Goal: Task Accomplishment & Management: Use online tool/utility

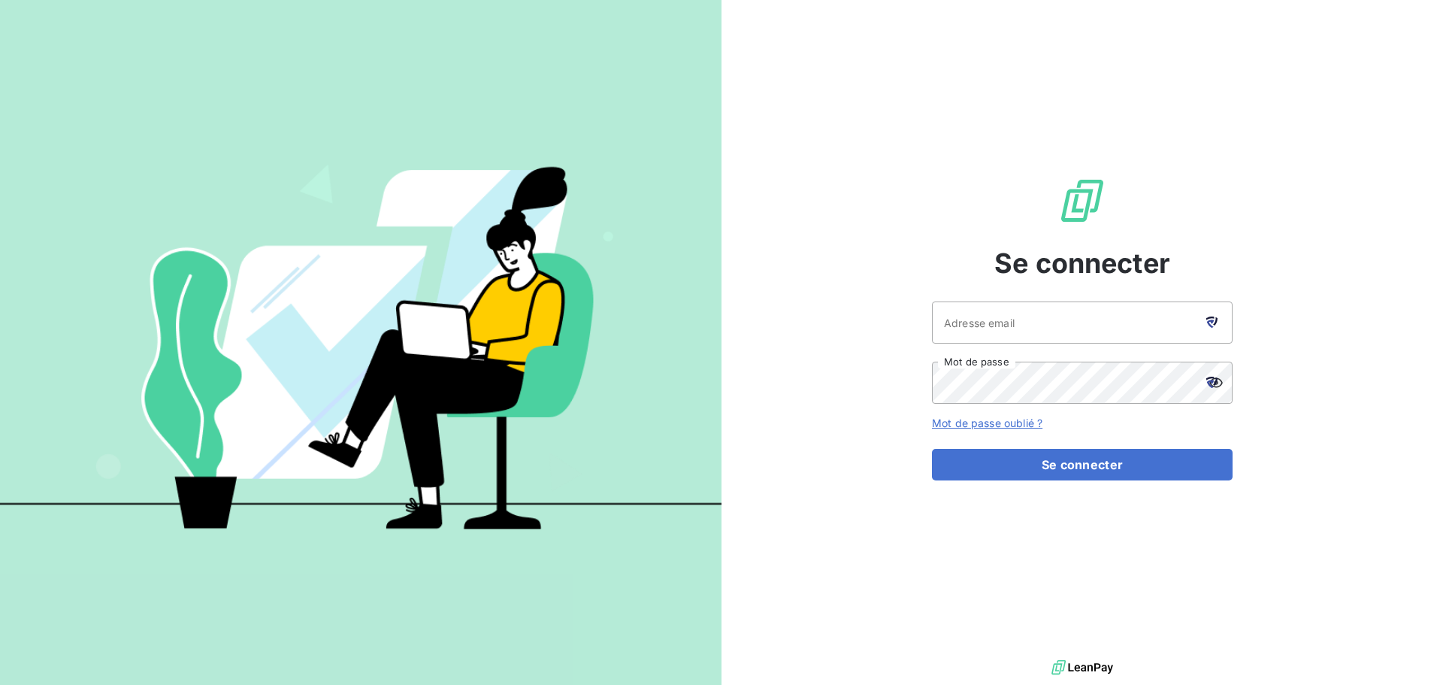
click at [1211, 325] on icon at bounding box center [1210, 323] width 8 height 8
type input "[PERSON_NAME][EMAIL_ADDRESS][PERSON_NAME][DOMAIN_NAME]"
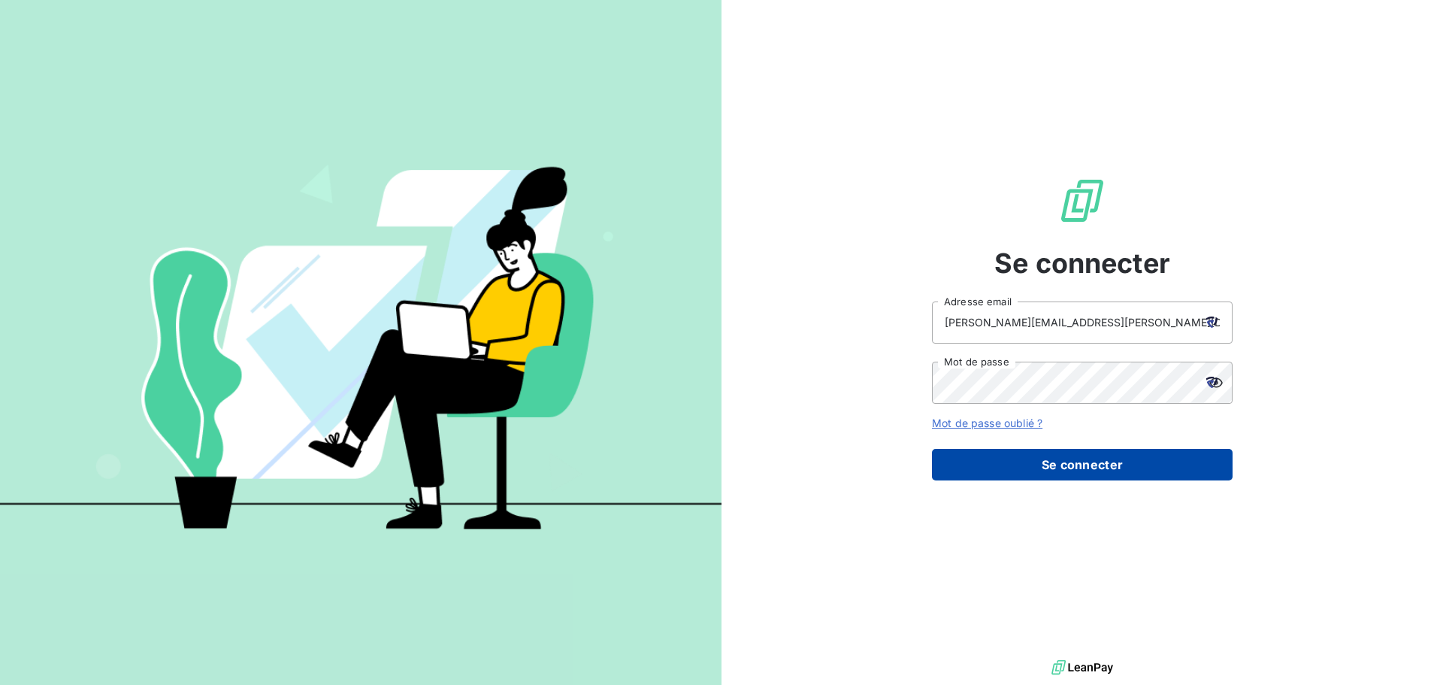
click at [1102, 467] on button "Se connecter" at bounding box center [1082, 465] width 301 height 32
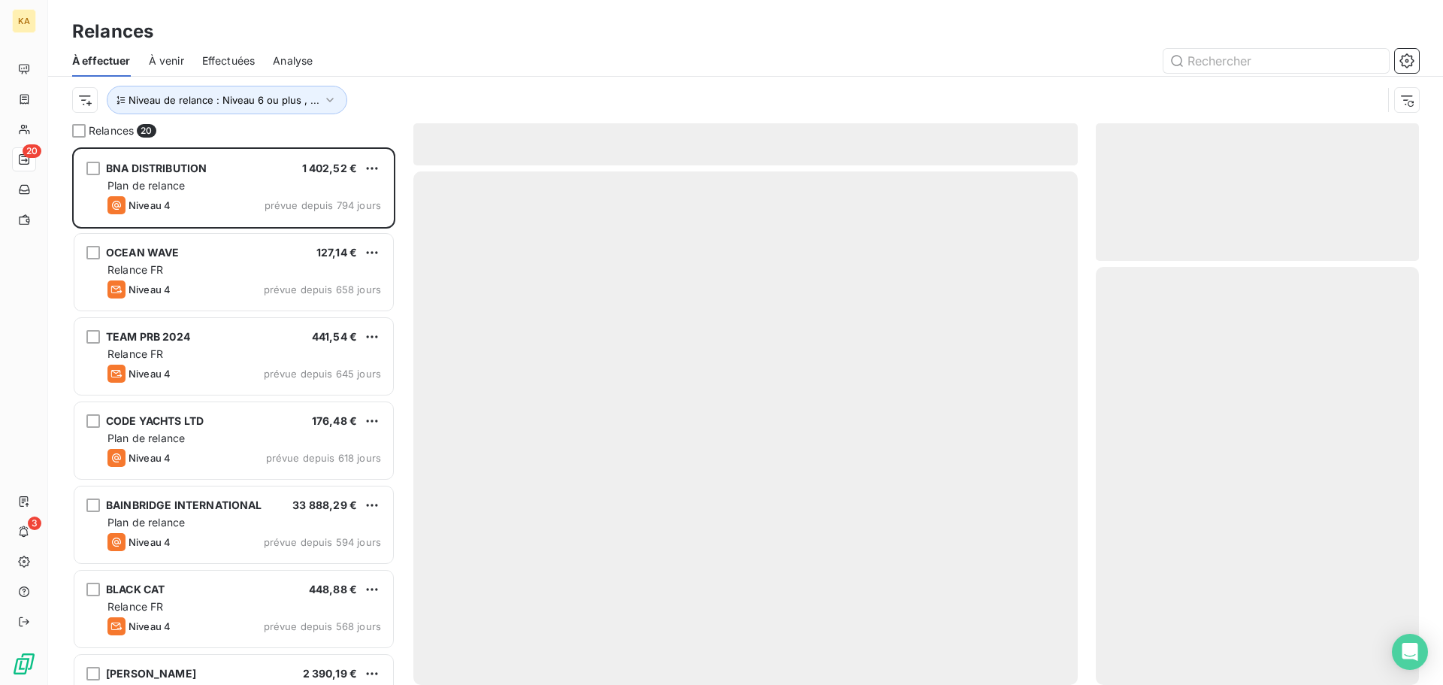
scroll to position [526, 312]
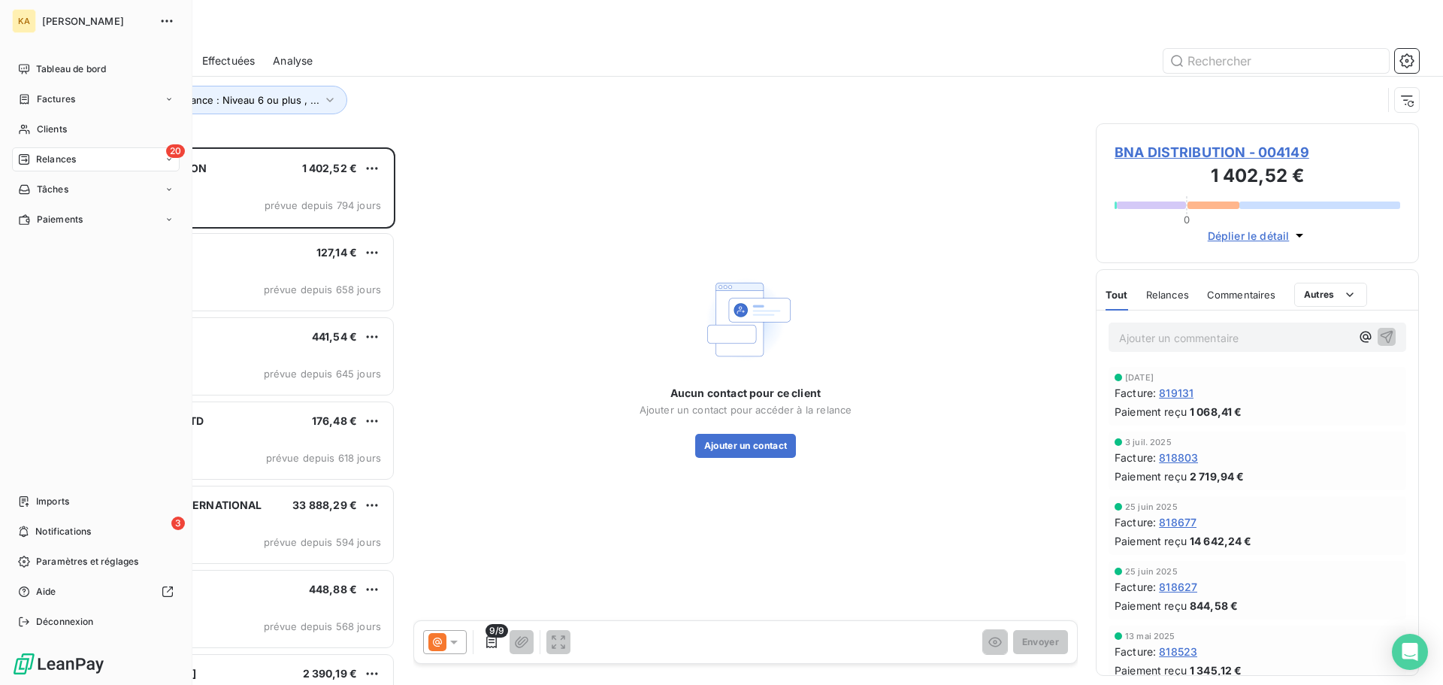
click at [49, 158] on span "Relances" at bounding box center [56, 160] width 40 height 14
click at [75, 247] on span "Effectuées" at bounding box center [59, 250] width 47 height 14
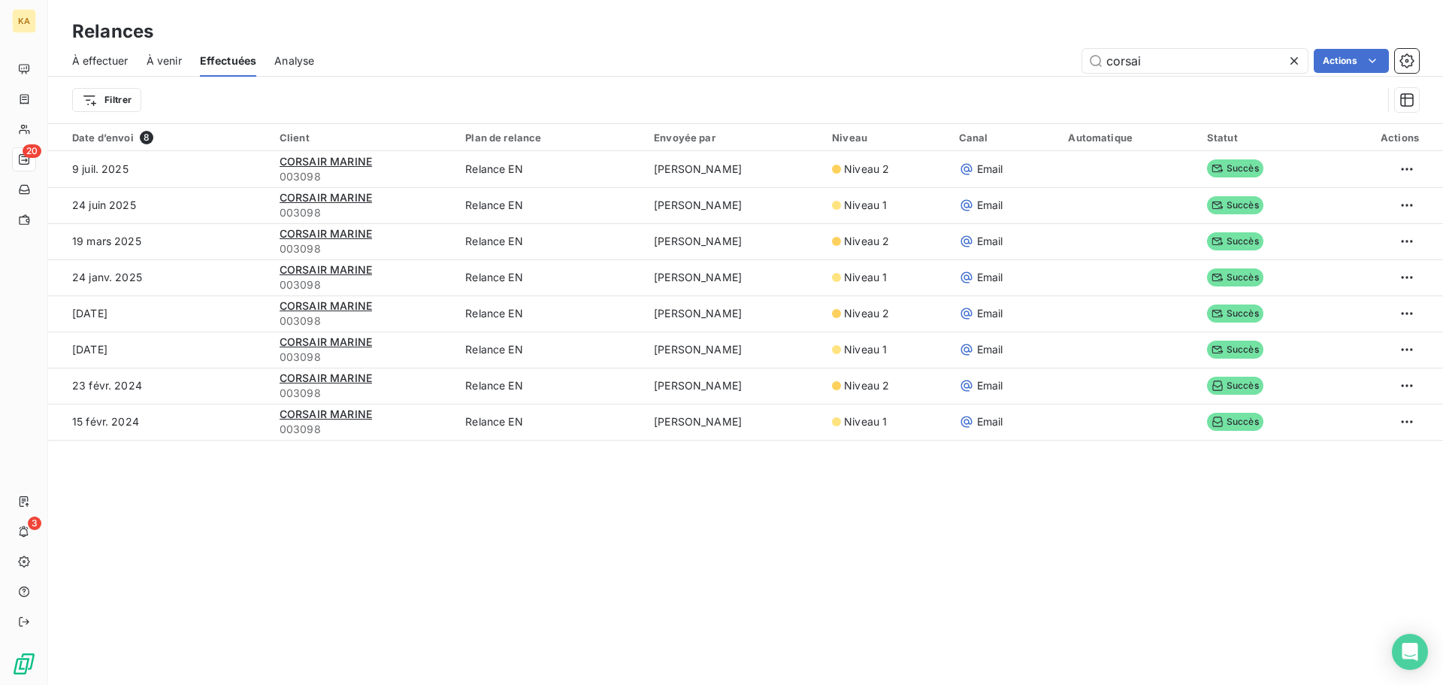
drag, startPoint x: 1158, startPoint y: 59, endPoint x: 1011, endPoint y: 56, distance: 147.3
click at [1012, 57] on div "corsai Actions" at bounding box center [875, 61] width 1087 height 24
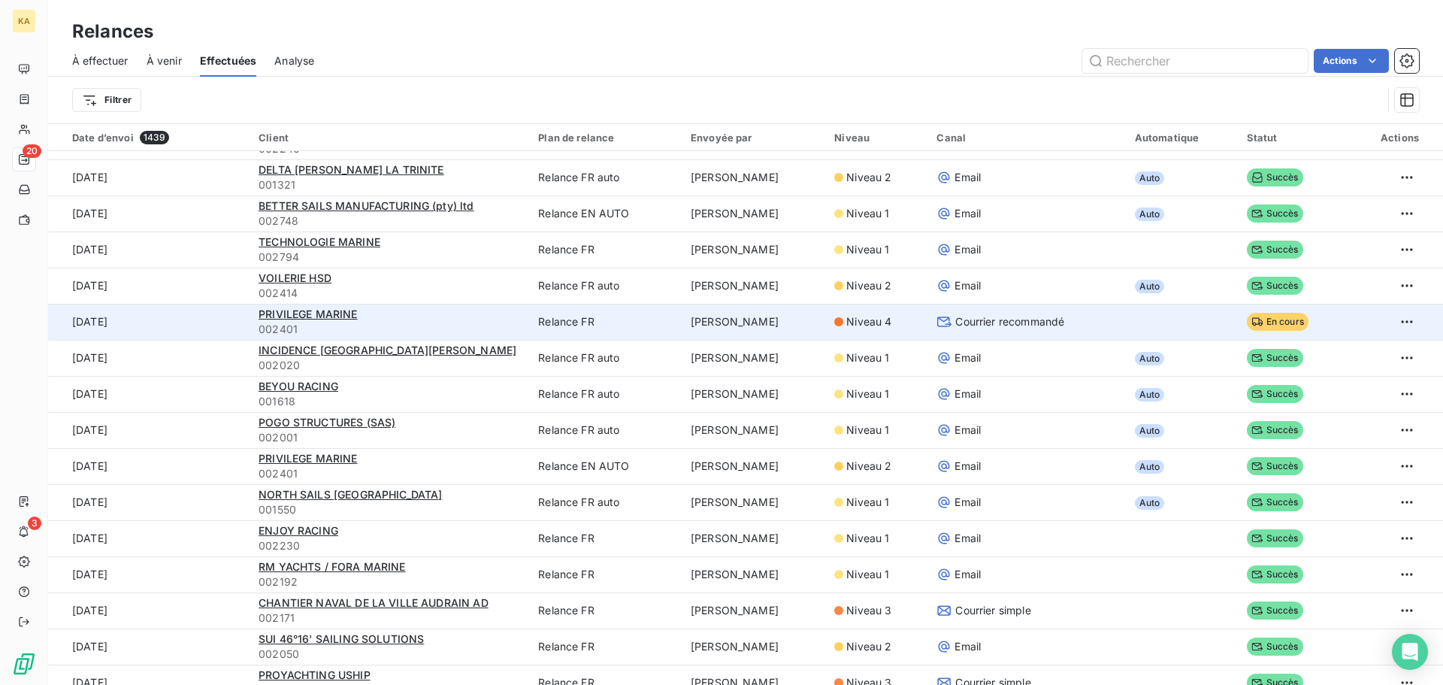
scroll to position [75, 0]
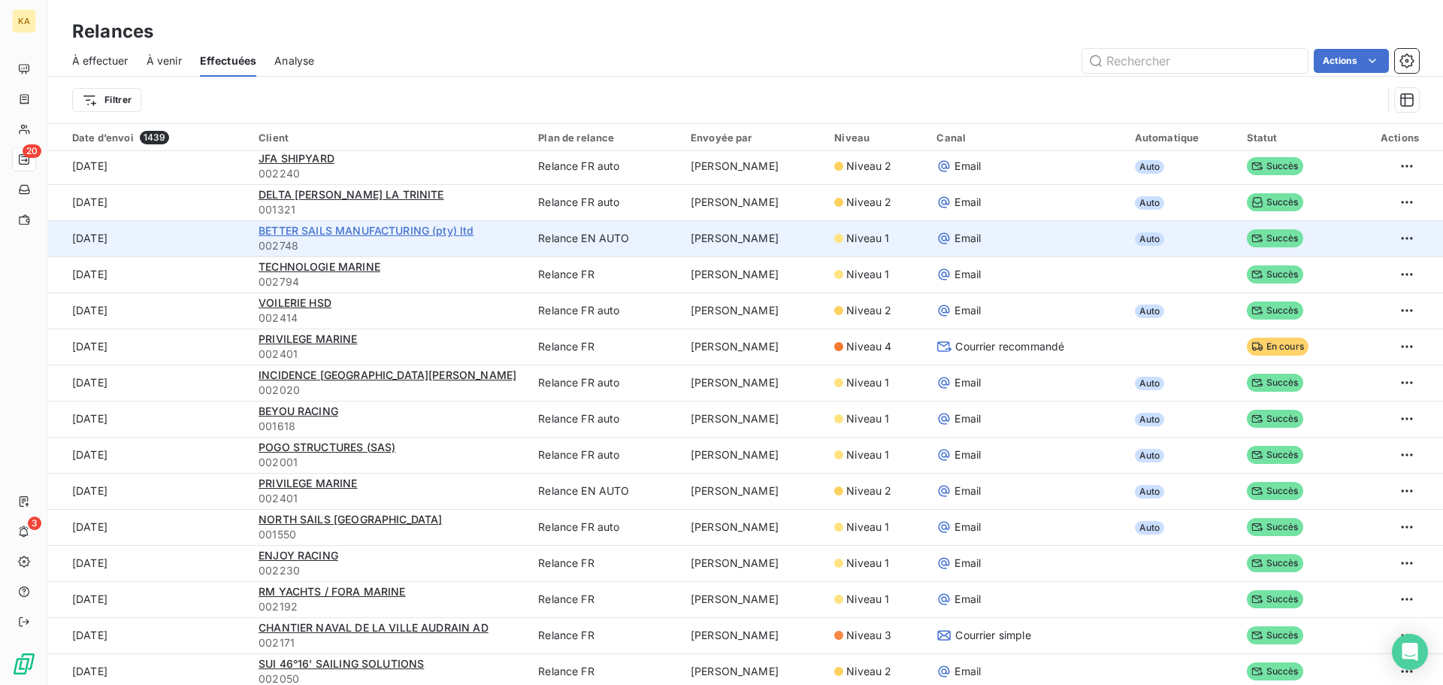
click at [400, 229] on span "BETTER SAILS MANUFACTURING (pty) ltd" at bounding box center [366, 230] width 215 height 13
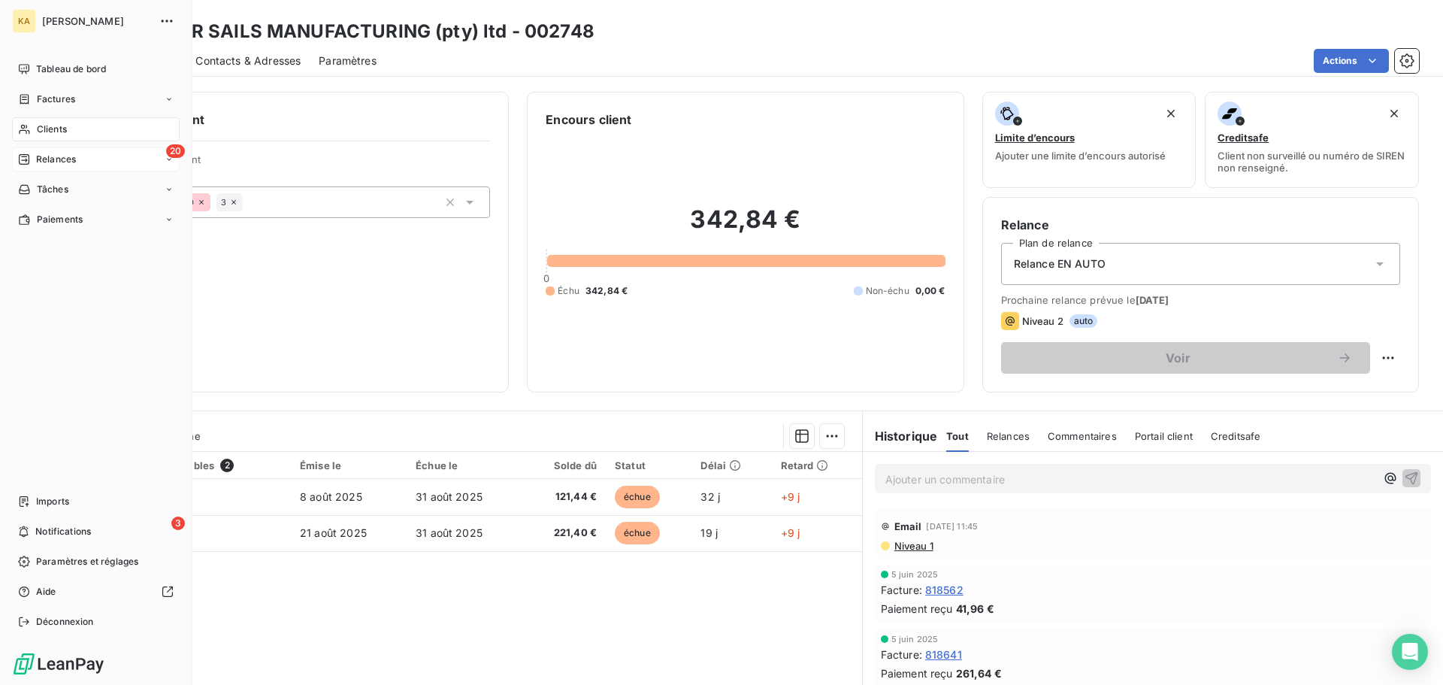
click at [76, 163] on span "Relances" at bounding box center [56, 160] width 40 height 14
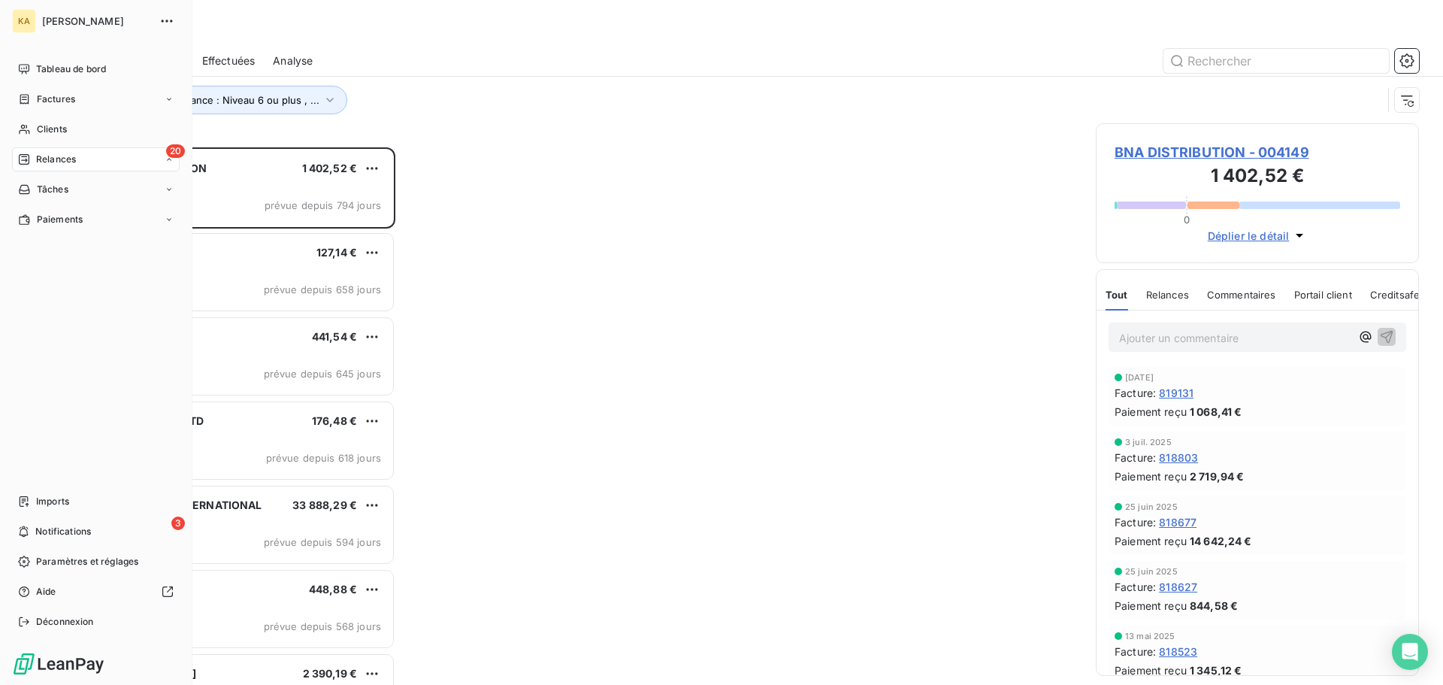
scroll to position [526, 312]
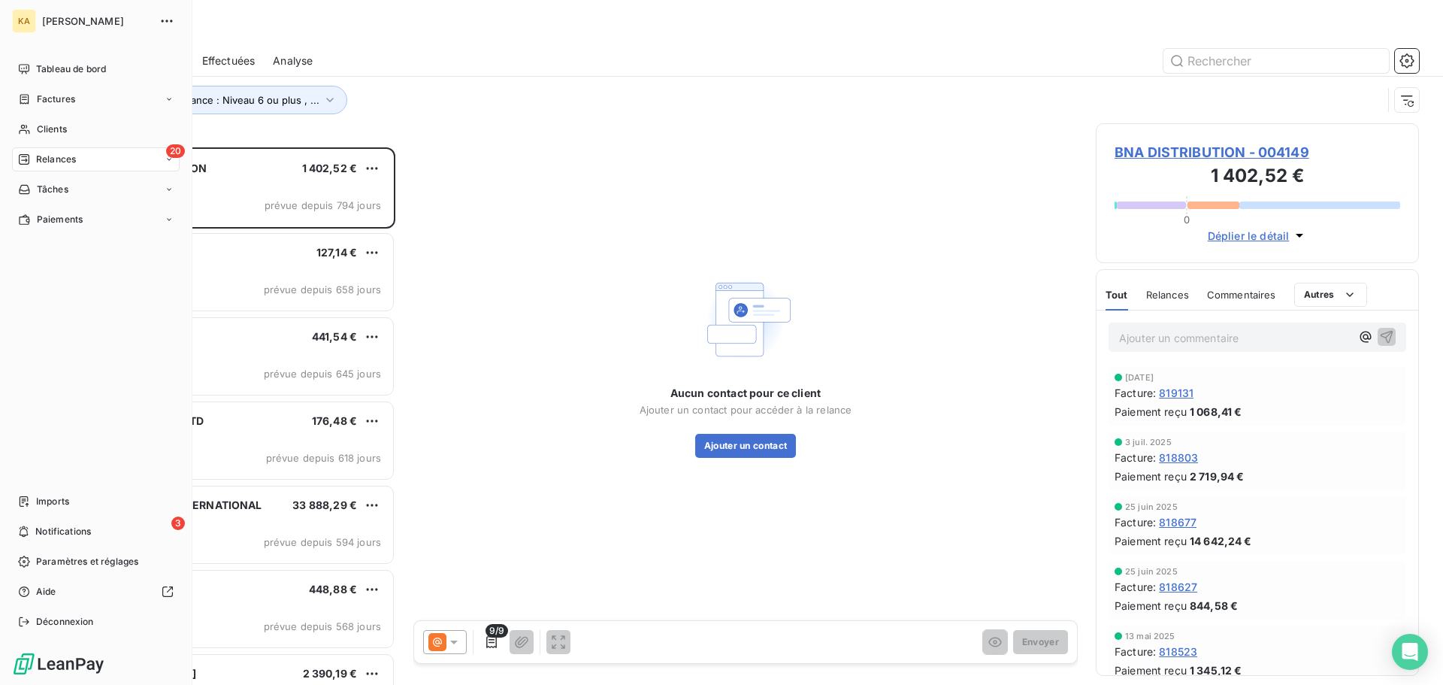
click at [165, 162] on icon at bounding box center [169, 159] width 9 height 9
click at [70, 249] on span "Effectuées" at bounding box center [59, 250] width 47 height 14
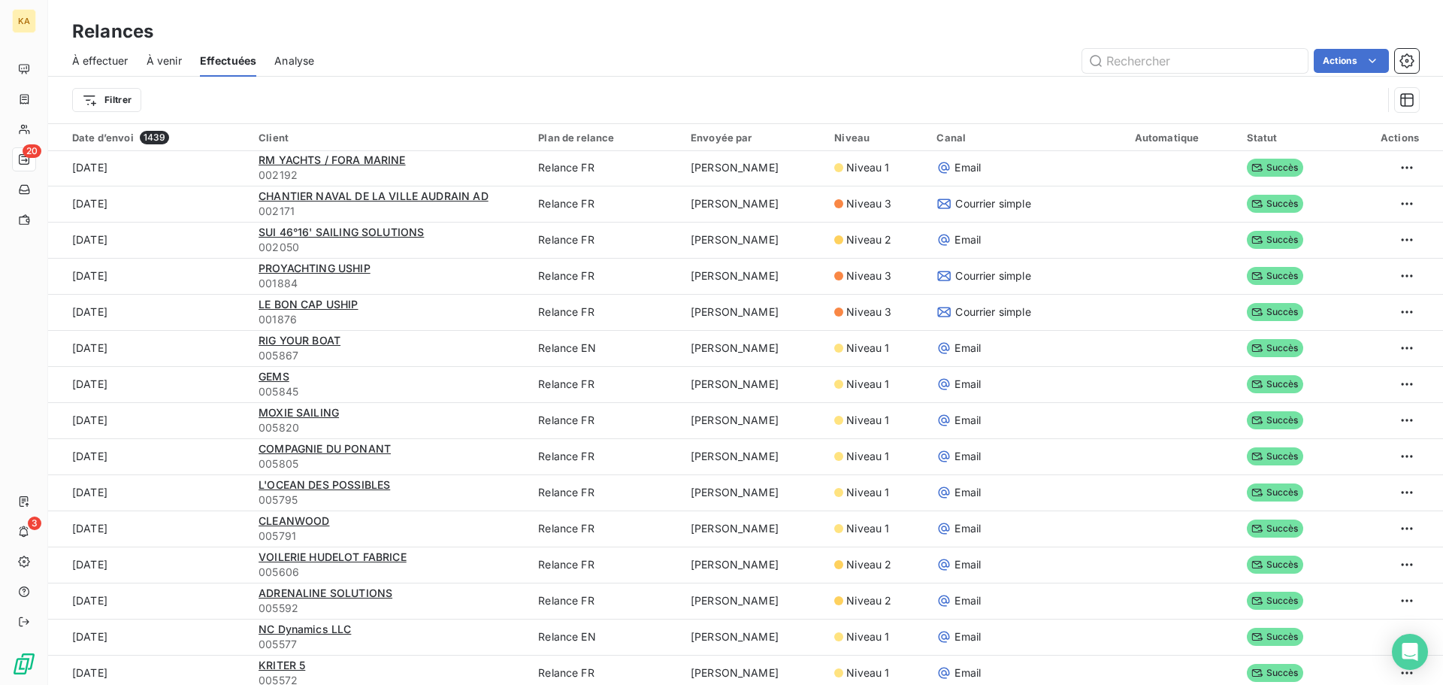
scroll to position [526, 0]
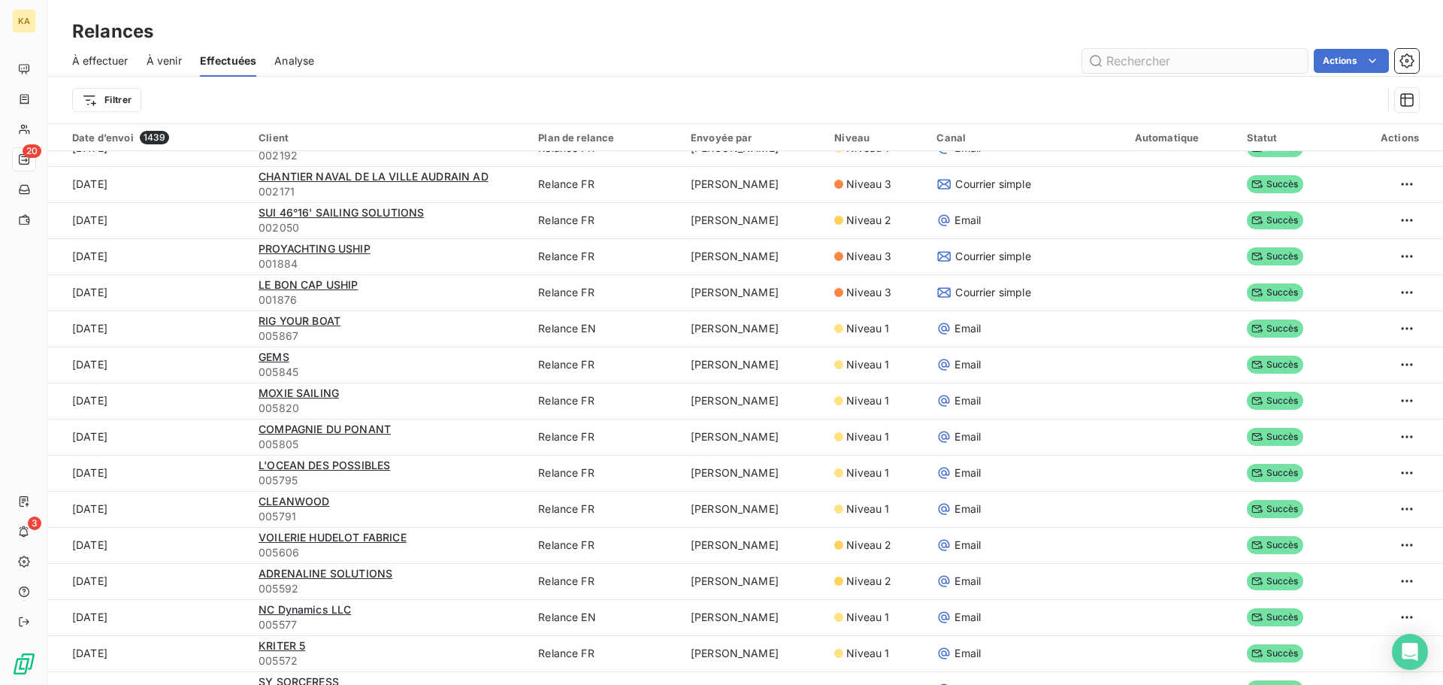
click at [1186, 53] on input "text" at bounding box center [1194, 61] width 225 height 24
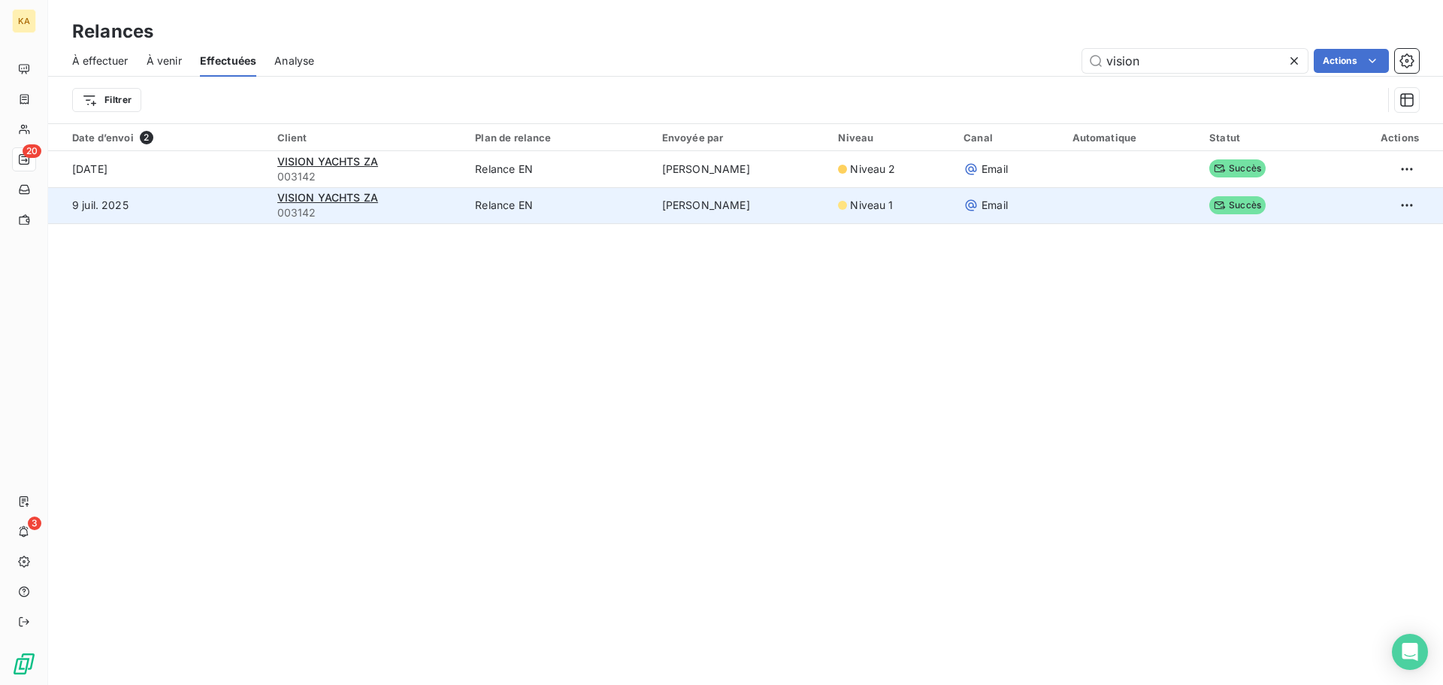
type input "vision"
click at [522, 211] on td "Relance EN" at bounding box center [559, 205] width 186 height 36
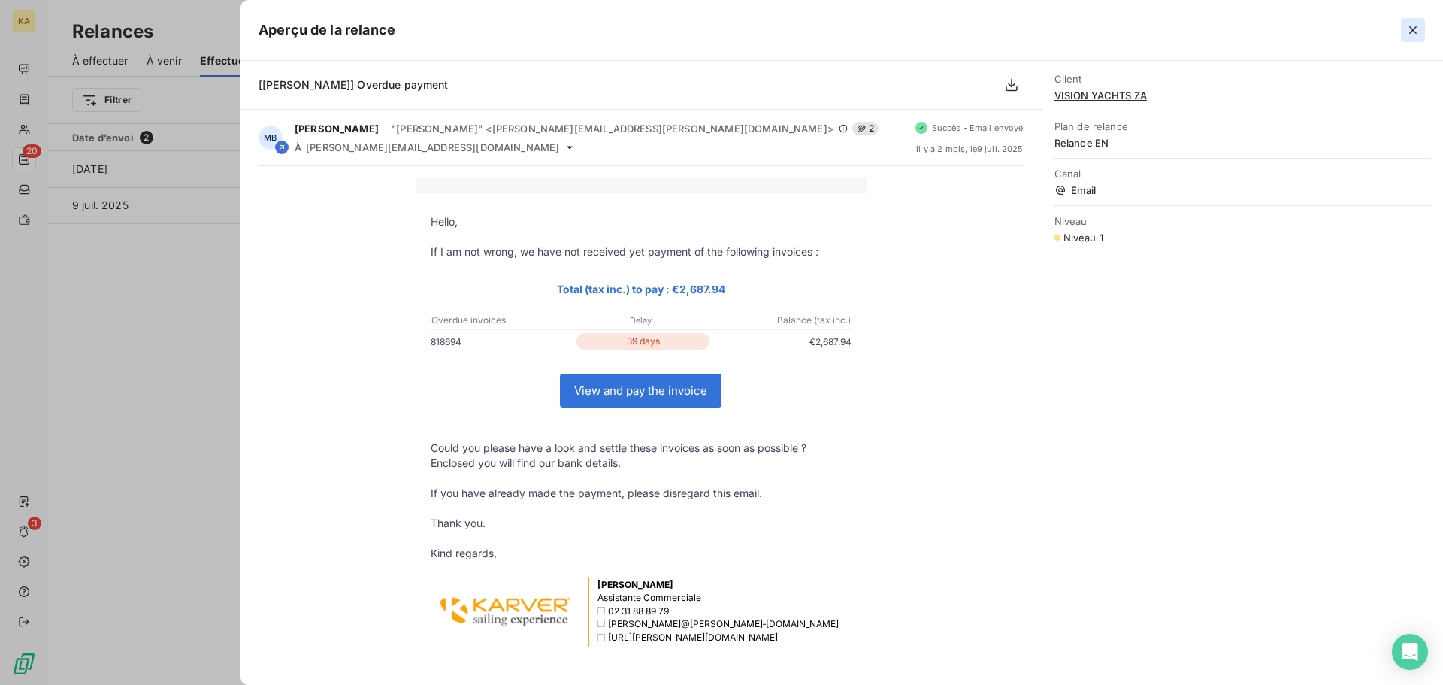
click at [1414, 29] on icon "button" at bounding box center [1413, 30] width 8 height 8
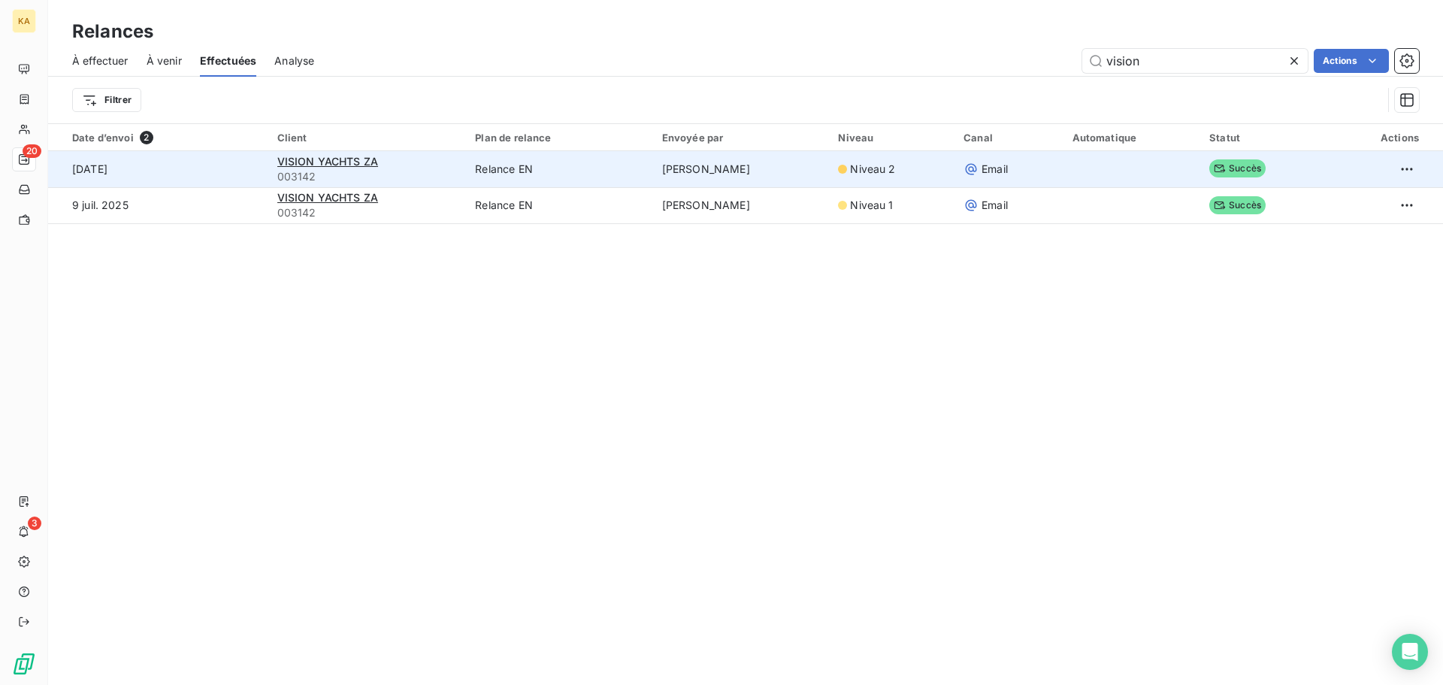
click at [528, 165] on td "Relance EN" at bounding box center [559, 169] width 186 height 36
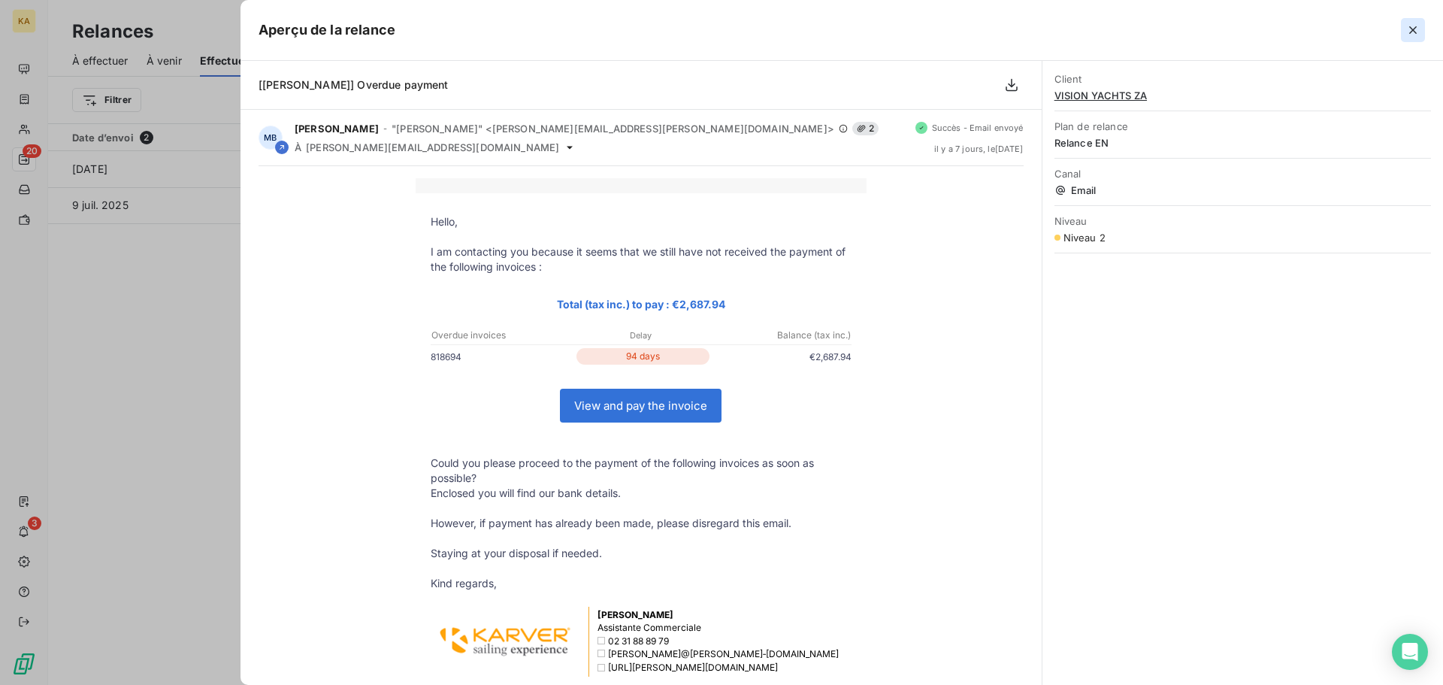
click at [1419, 32] on icon "button" at bounding box center [1413, 30] width 15 height 15
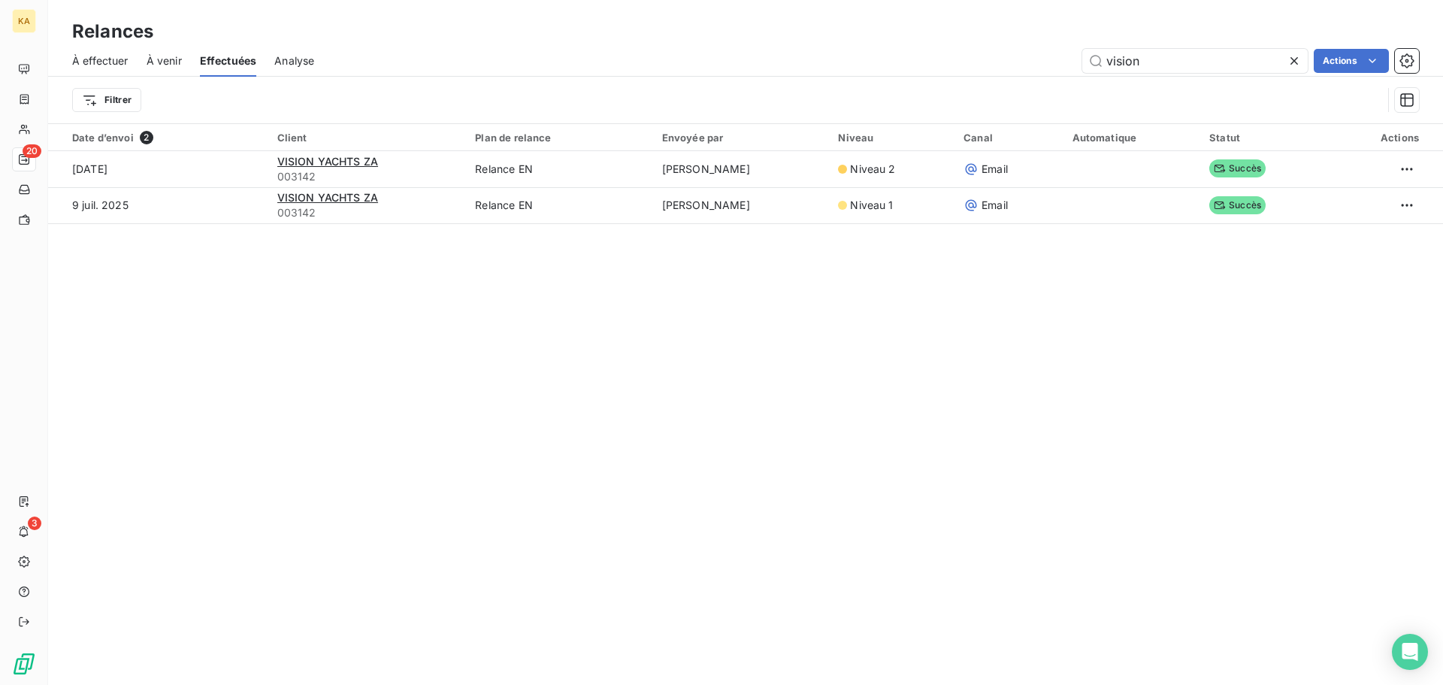
click at [1293, 59] on icon at bounding box center [1294, 60] width 15 height 15
